Goal: Information Seeking & Learning: Learn about a topic

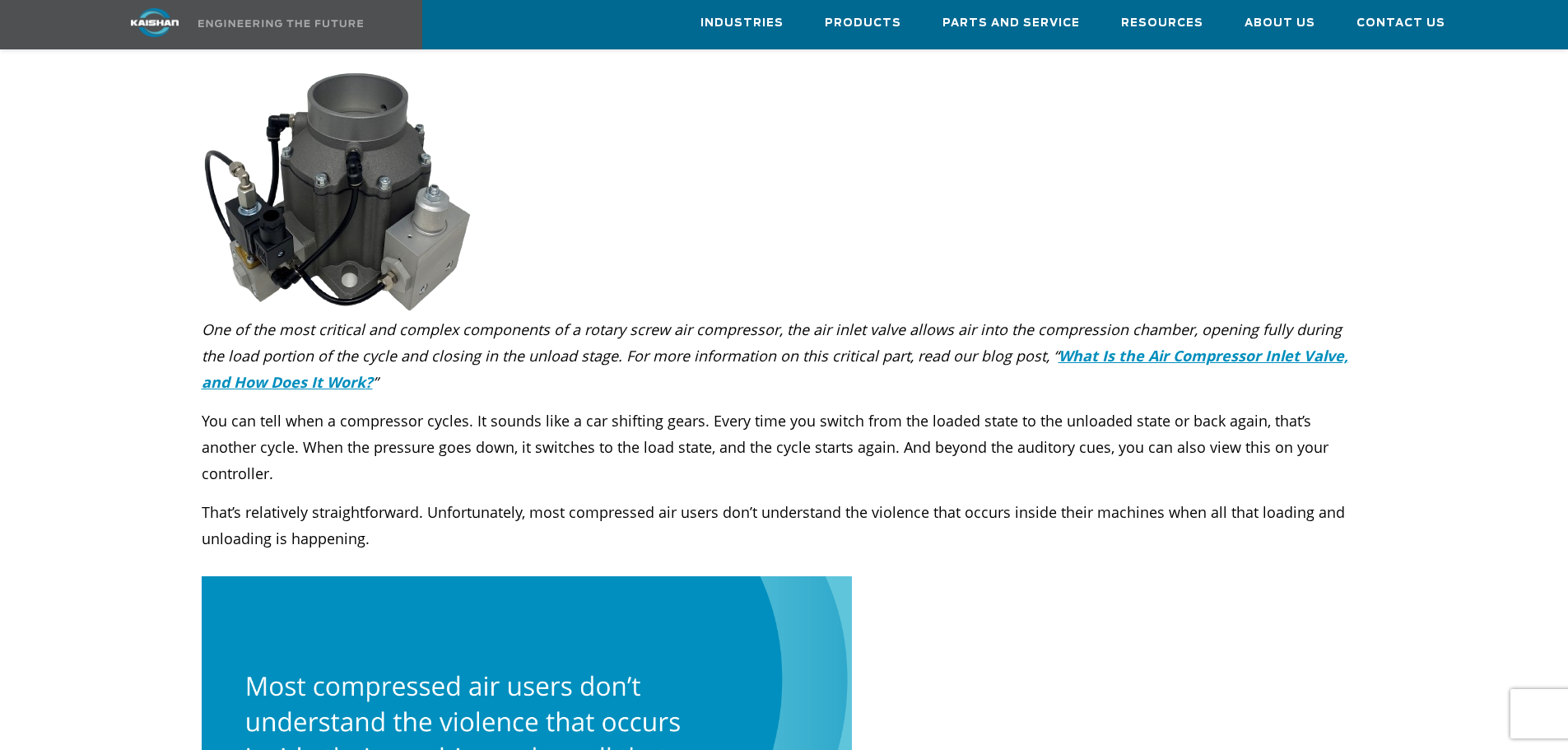
scroll to position [933, 0]
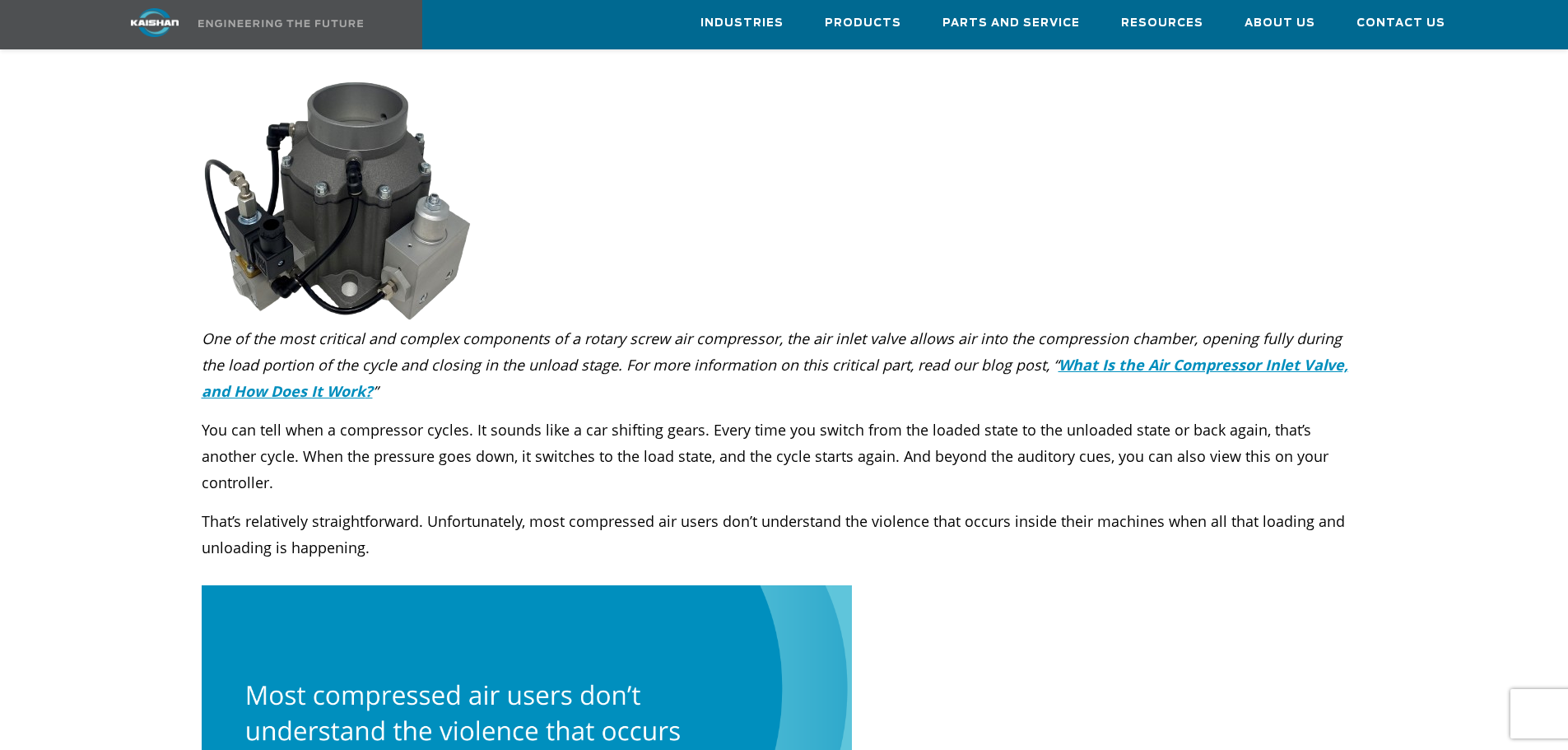
click at [756, 361] on p "One of the most critical and complex components of a rotary screw air compresso…" at bounding box center [784, 365] width 1166 height 79
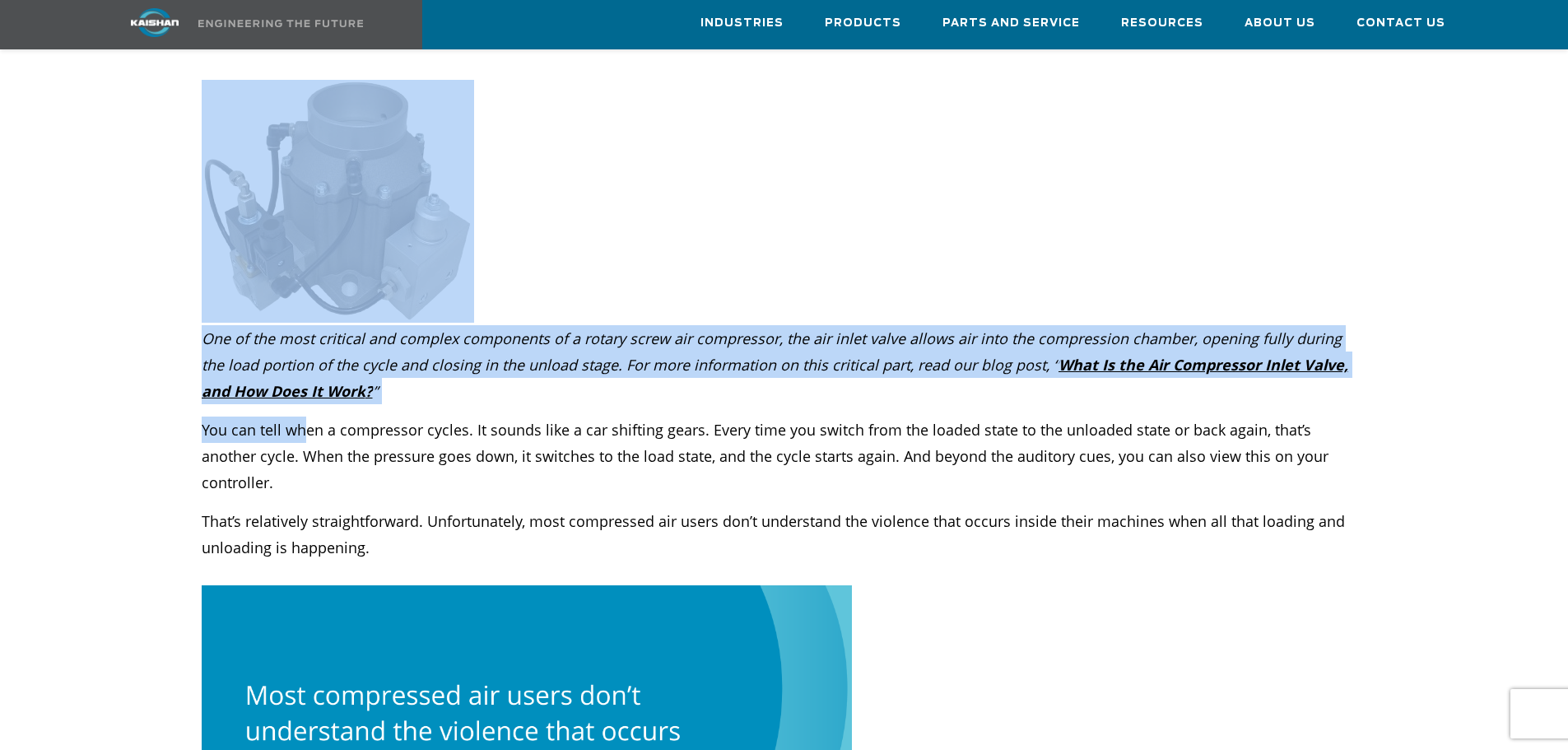
drag, startPoint x: 178, startPoint y: 395, endPoint x: 307, endPoint y: 404, distance: 129.3
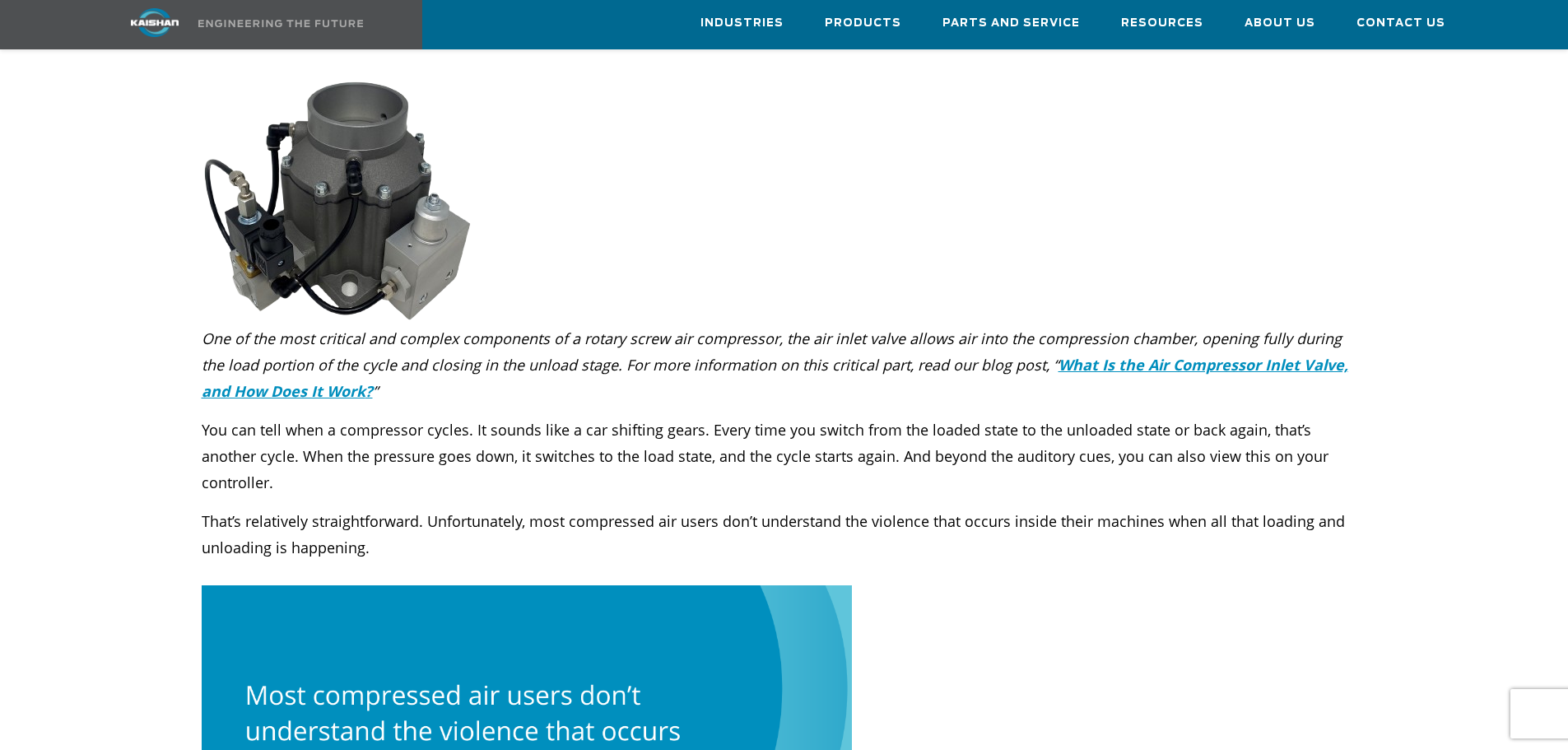
click at [402, 417] on p "You can tell when a compressor cycles. It sounds like a car shifting gears. Eve…" at bounding box center [784, 457] width 1166 height 79
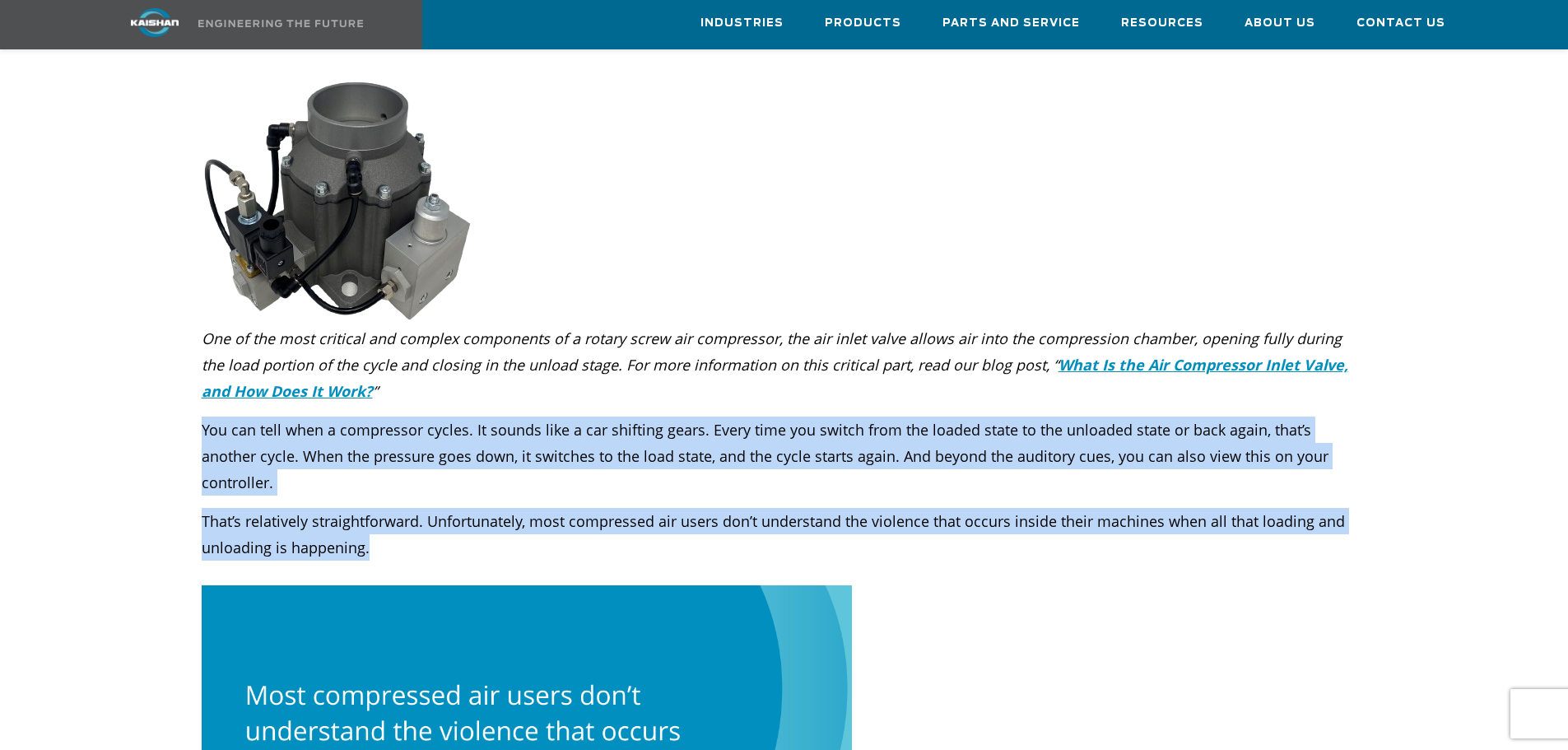
drag, startPoint x: 381, startPoint y: 492, endPoint x: 199, endPoint y: 397, distance: 205.3
click at [199, 404] on div "You can tell when a compressor cycles. It sounds like a car shifting gears. Eve…" at bounding box center [784, 483] width 1185 height 156
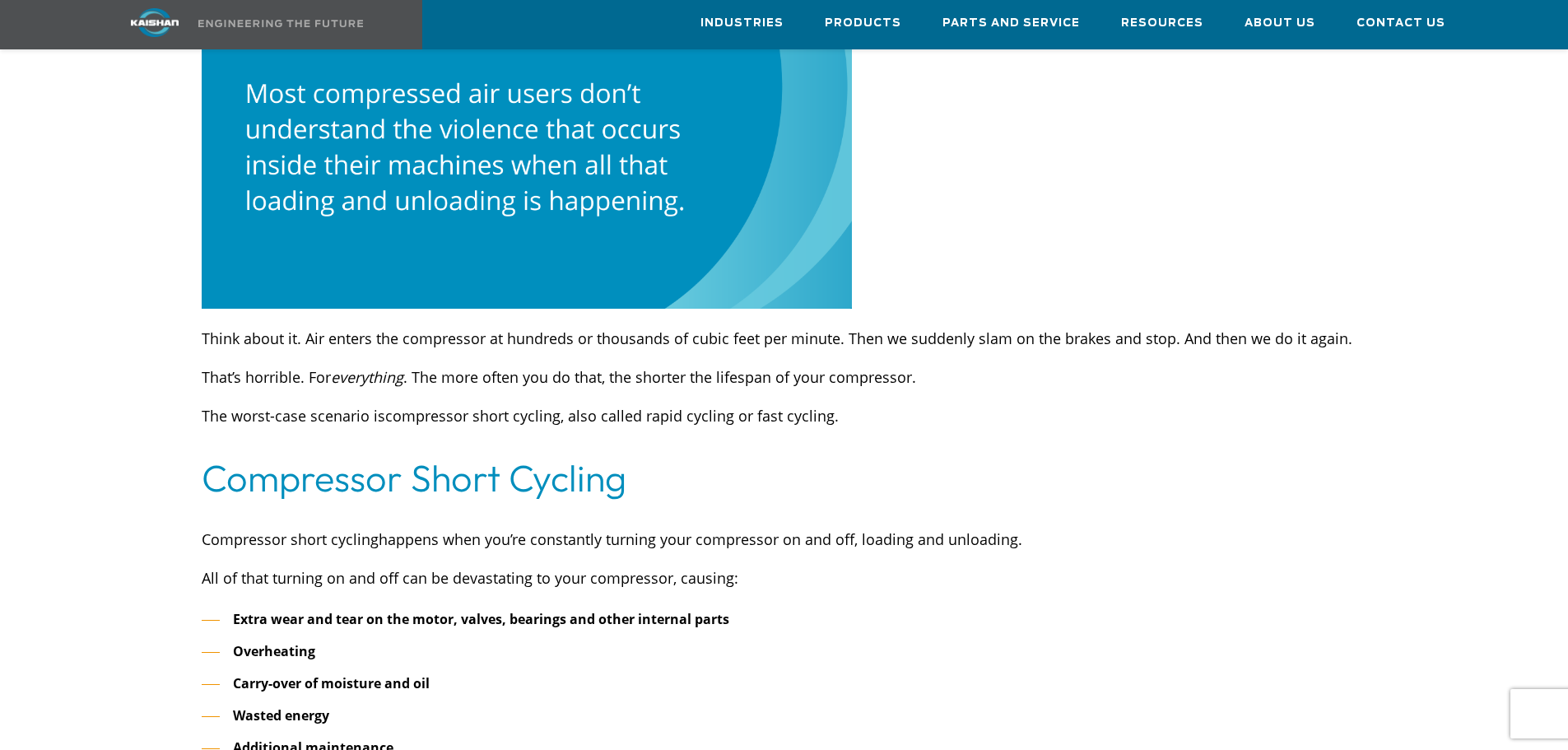
scroll to position [1538, 0]
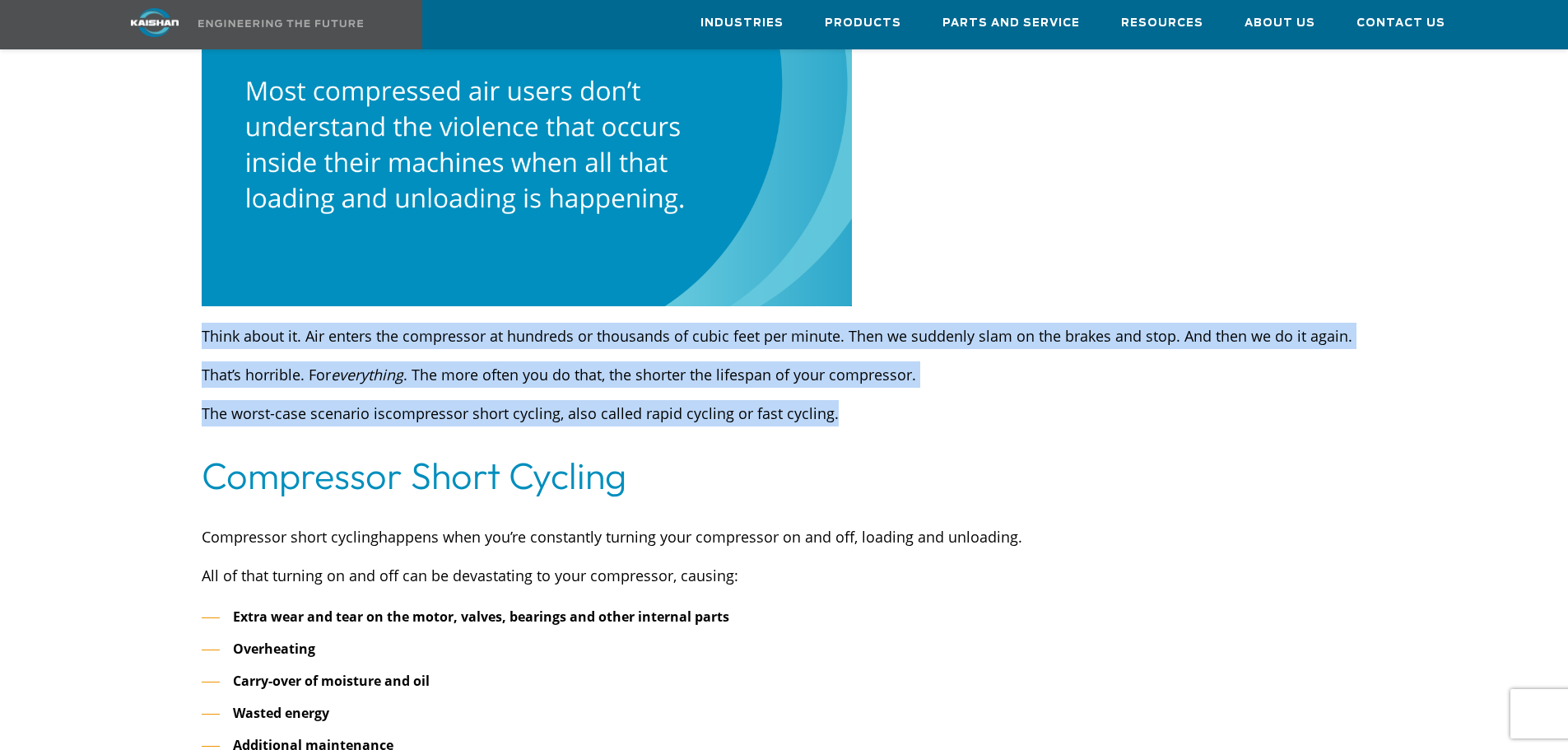
drag, startPoint x: 873, startPoint y: 357, endPoint x: 204, endPoint y: 280, distance: 673.4
click at [204, 322] on div "Think about it. Air enters the compressor at hundreds or thousands of cubic fee…" at bounding box center [784, 374] width 1166 height 103
copy div "Think about it. Air enters the compressor at hundreds or thousands of cubic fee…"
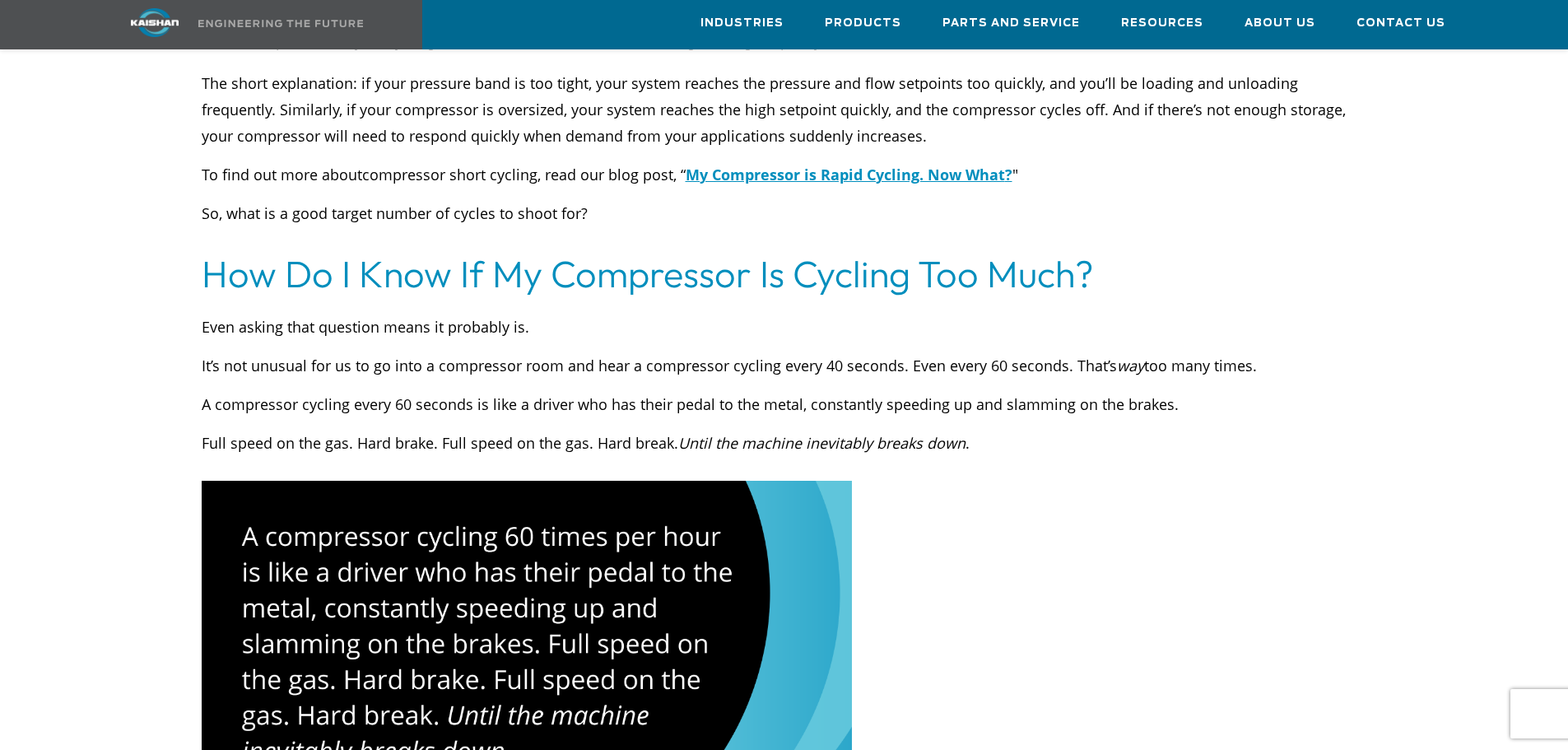
scroll to position [3458, 0]
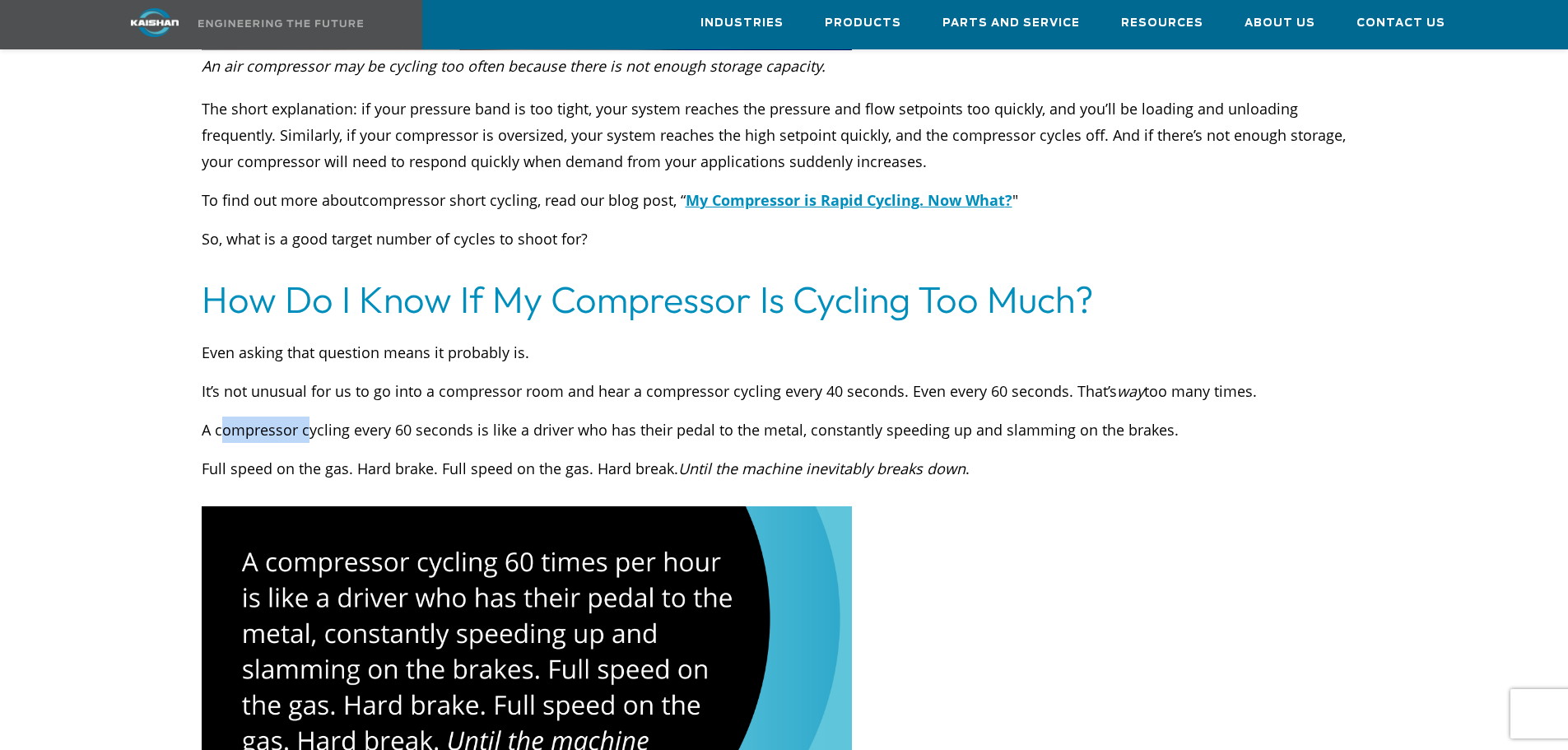
drag, startPoint x: 219, startPoint y: 367, endPoint x: 311, endPoint y: 371, distance: 92.1
click at [311, 417] on p "A compressor cycling every 60 seconds is like a driver who has their pedal to t…" at bounding box center [784, 430] width 1166 height 26
click at [263, 417] on p "A compressor cycling every 60 seconds is like a driver who has their pedal to t…" at bounding box center [784, 430] width 1166 height 26
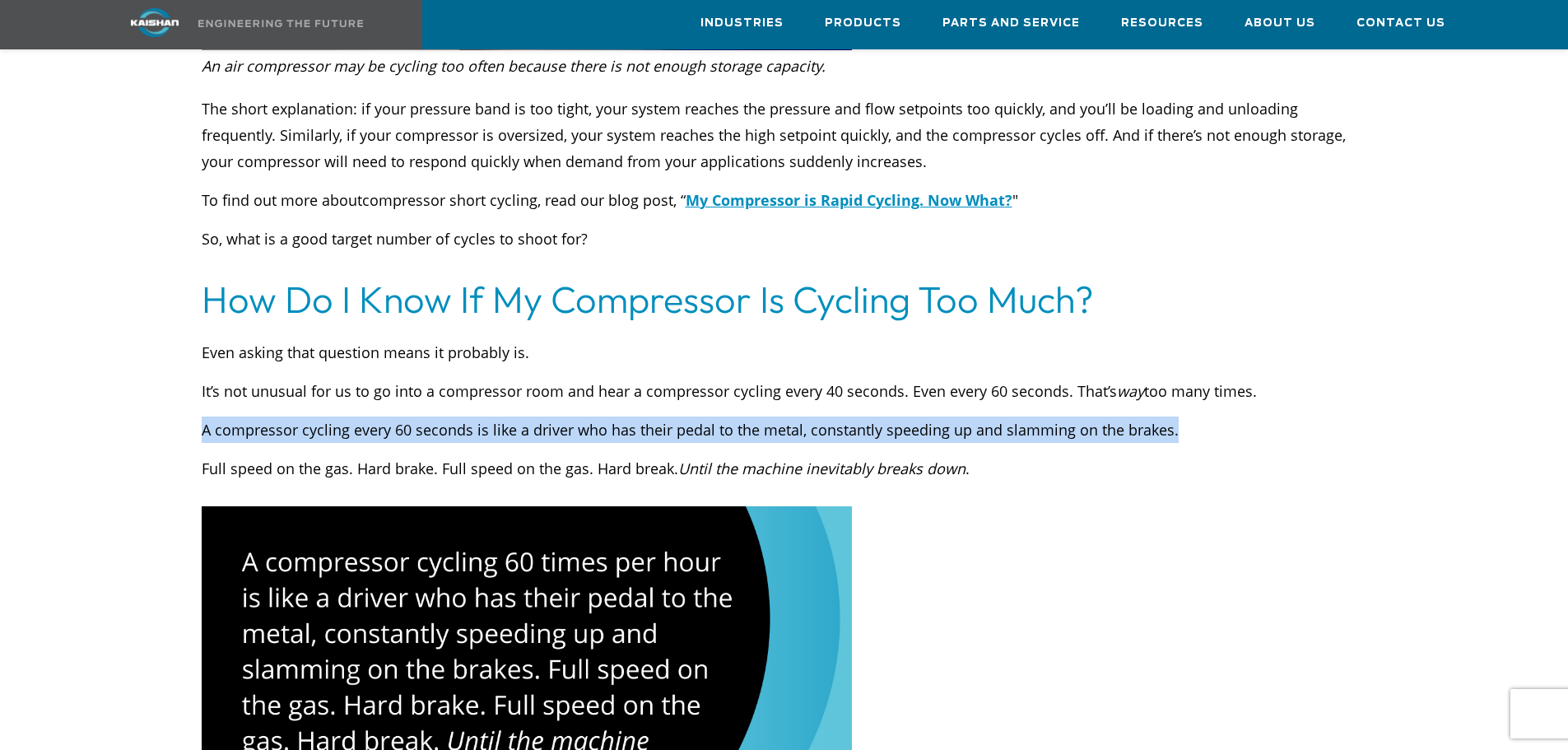
drag, startPoint x: 199, startPoint y: 360, endPoint x: 1183, endPoint y: 382, distance: 984.2
click at [1183, 382] on div "Even asking that question means it probably is. It’s not unusual for us to go i…" at bounding box center [784, 402] width 1185 height 159
copy p "A compressor cycling every 60 seconds is like a driver who has their pedal to t…"
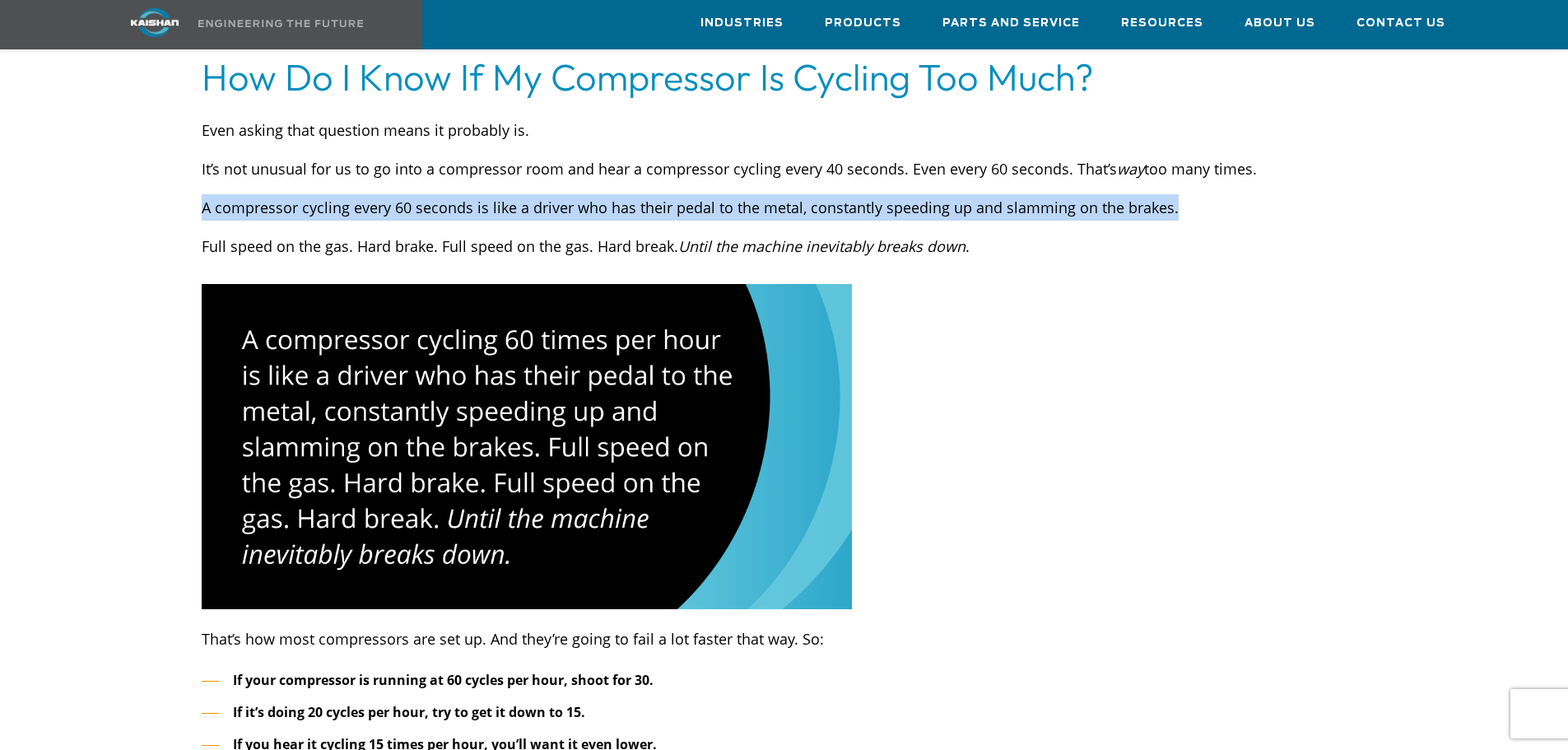
scroll to position [3733, 0]
